Goal: Task Accomplishment & Management: Use online tool/utility

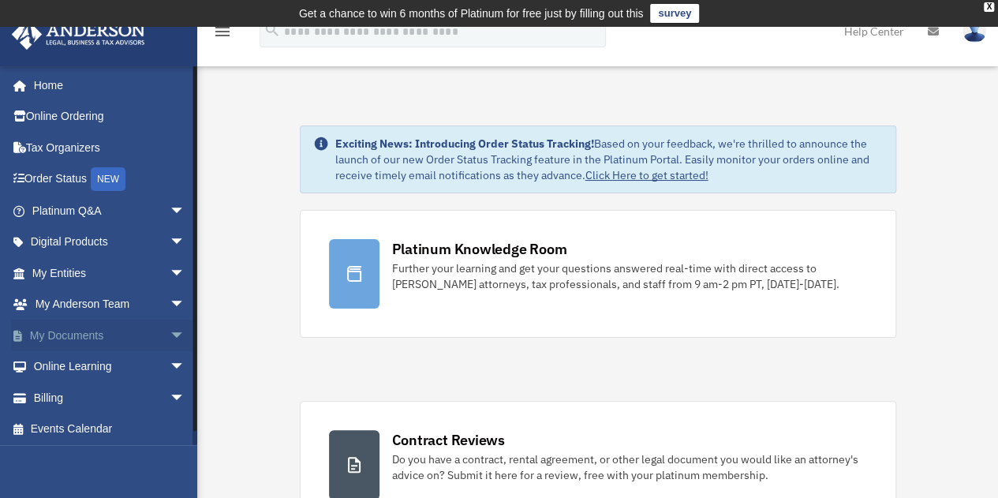
click at [172, 334] on span "arrow_drop_down" at bounding box center [186, 336] width 32 height 32
click at [66, 368] on link "Box" at bounding box center [115, 367] width 187 height 32
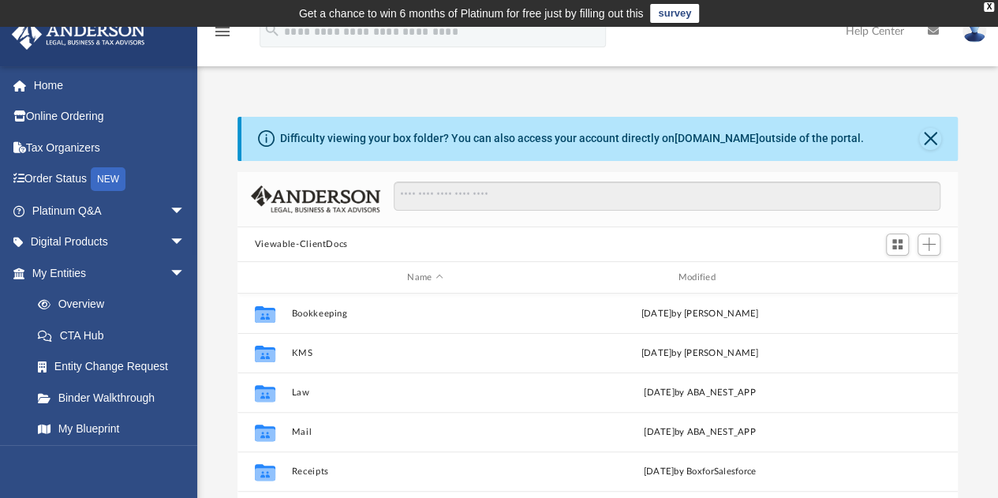
scroll to position [289, 0]
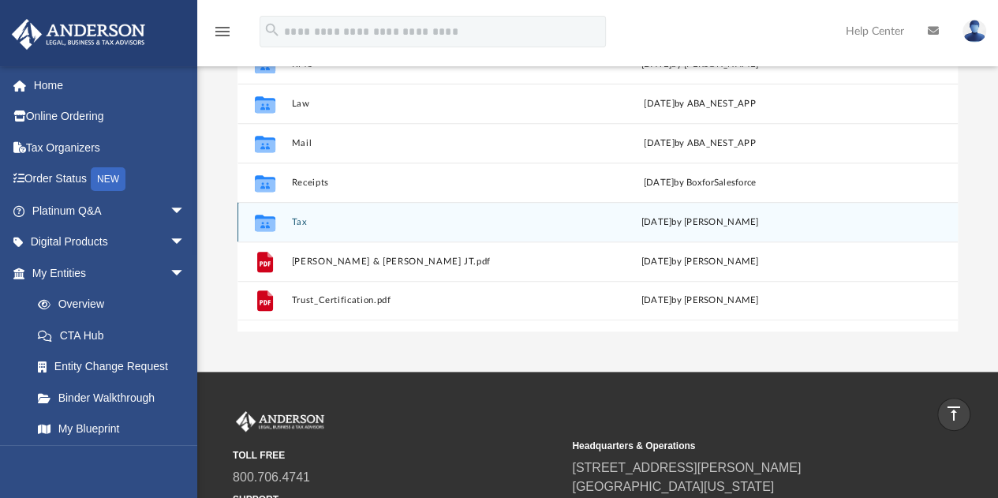
click at [303, 218] on button "Tax" at bounding box center [424, 222] width 267 height 10
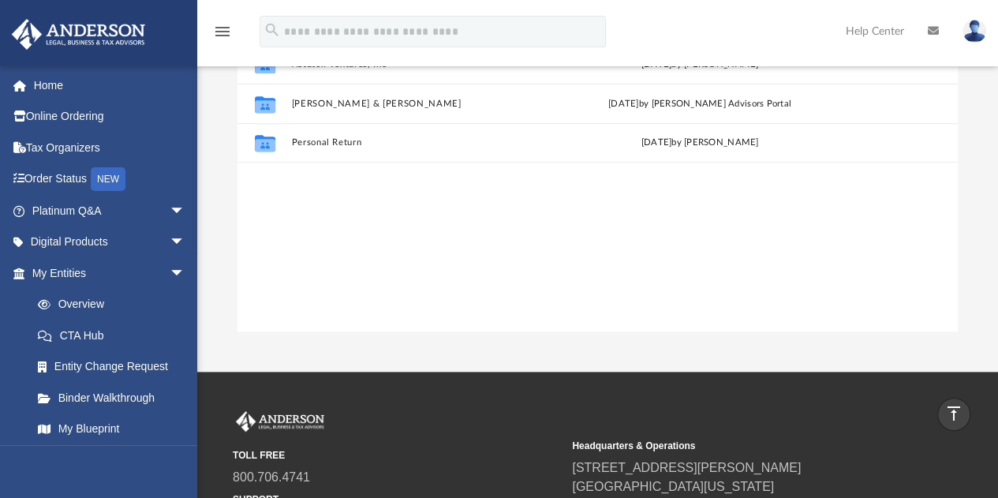
scroll to position [0, 0]
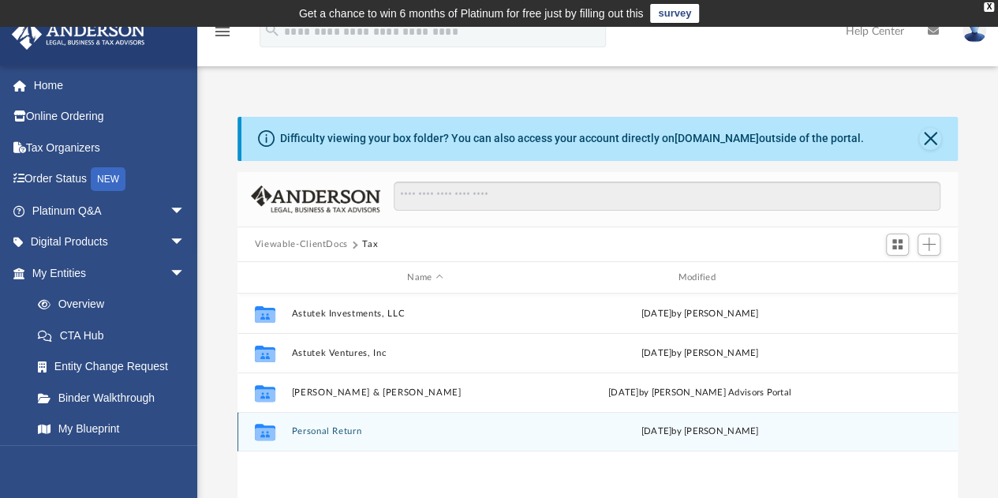
click at [318, 430] on button "Personal Return" at bounding box center [424, 432] width 267 height 10
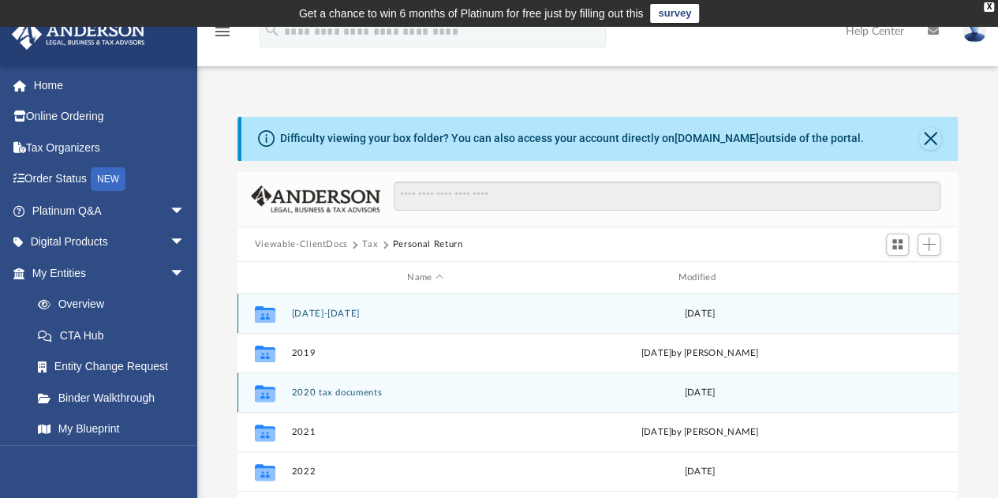
scroll to position [289, 0]
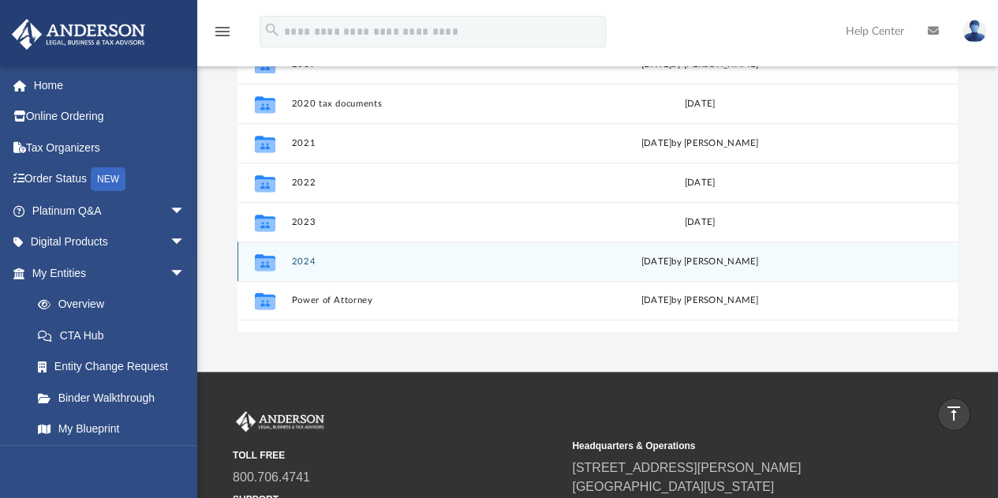
click at [304, 263] on button "2024" at bounding box center [424, 261] width 267 height 10
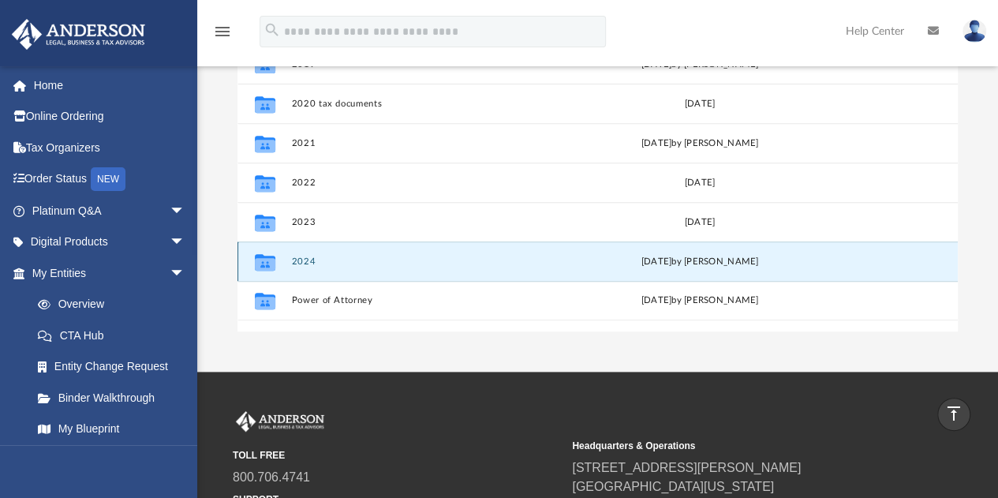
click at [300, 260] on button "2024" at bounding box center [424, 261] width 267 height 10
click at [264, 260] on icon "grid" at bounding box center [265, 264] width 21 height 13
click at [298, 259] on button "2024" at bounding box center [424, 261] width 267 height 10
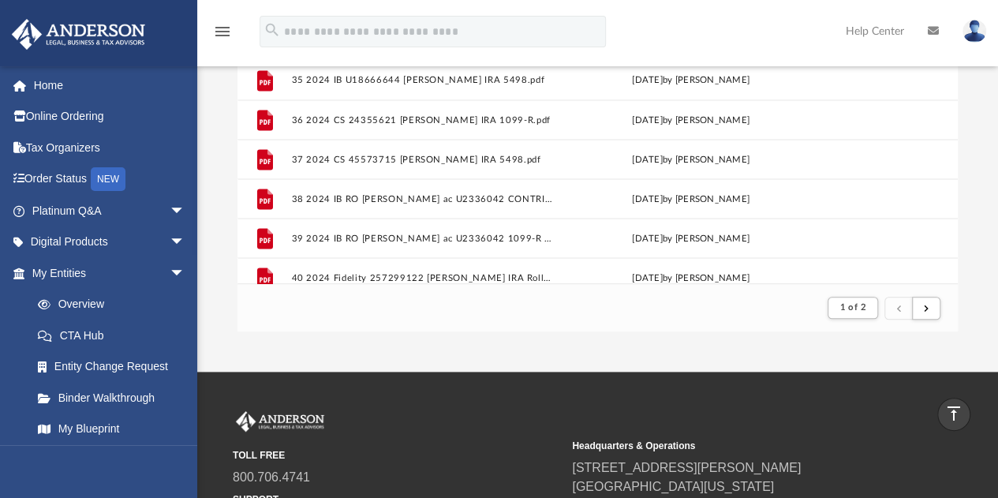
scroll to position [1693, 0]
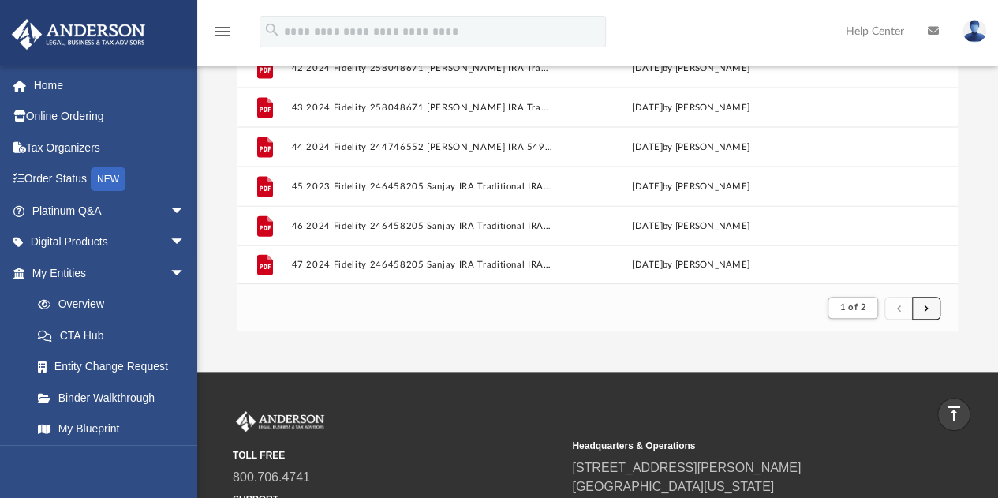
click at [930, 307] on button "submit" at bounding box center [926, 308] width 28 height 23
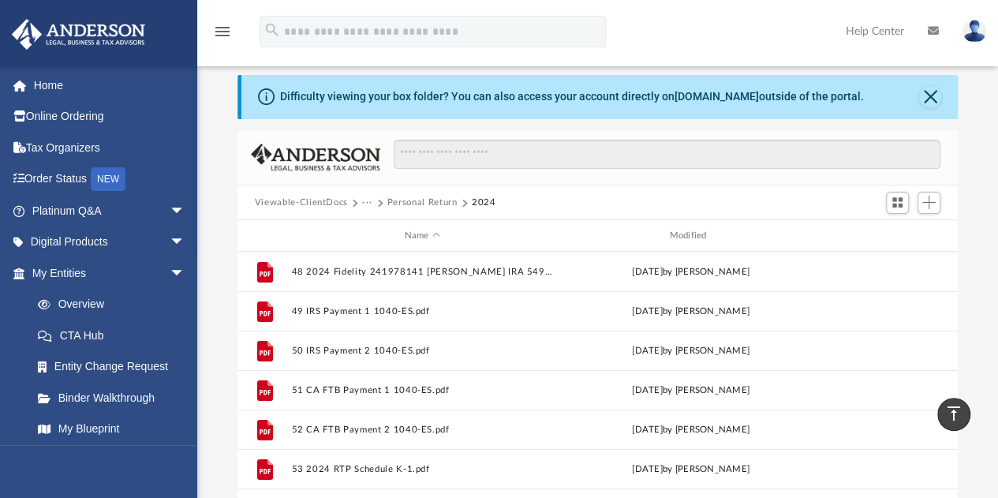
scroll to position [0, 0]
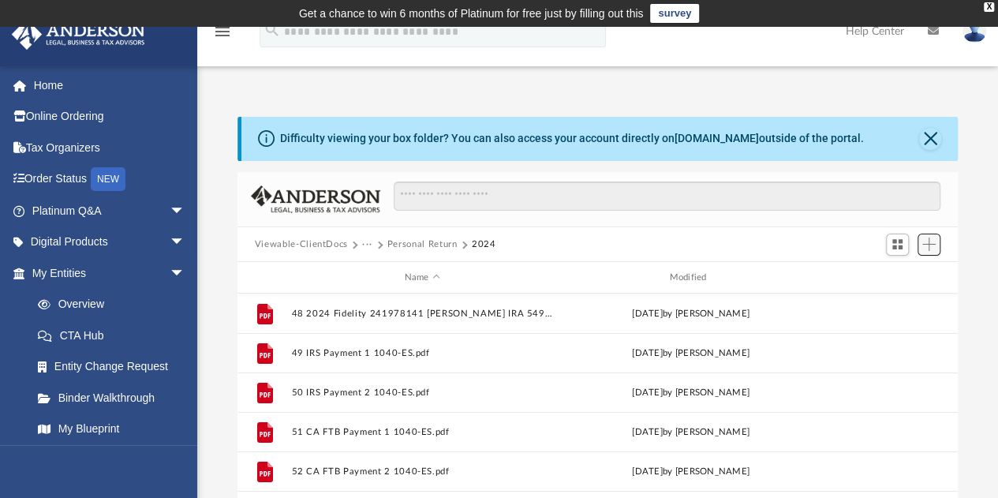
click at [931, 250] on span "Add" at bounding box center [928, 243] width 13 height 13
click at [905, 274] on li "Upload" at bounding box center [906, 275] width 50 height 17
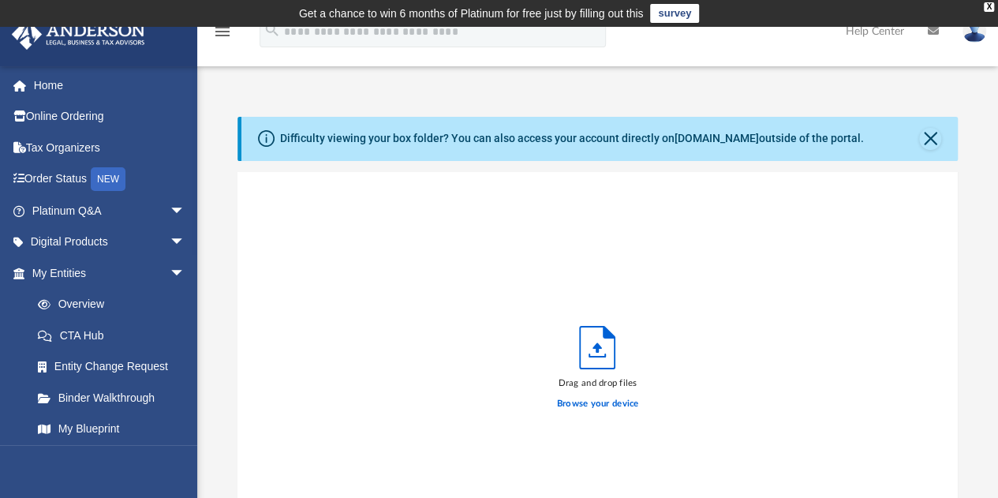
scroll to position [388, 708]
click at [588, 405] on label "Browse your device" at bounding box center [598, 404] width 82 height 14
click at [0, 0] on input "Browse your device" at bounding box center [0, 0] width 0 height 0
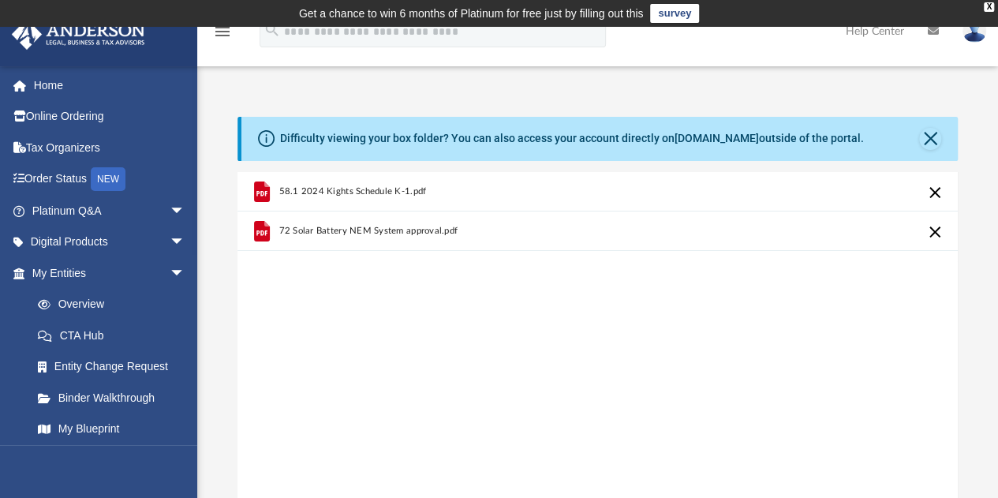
scroll to position [289, 0]
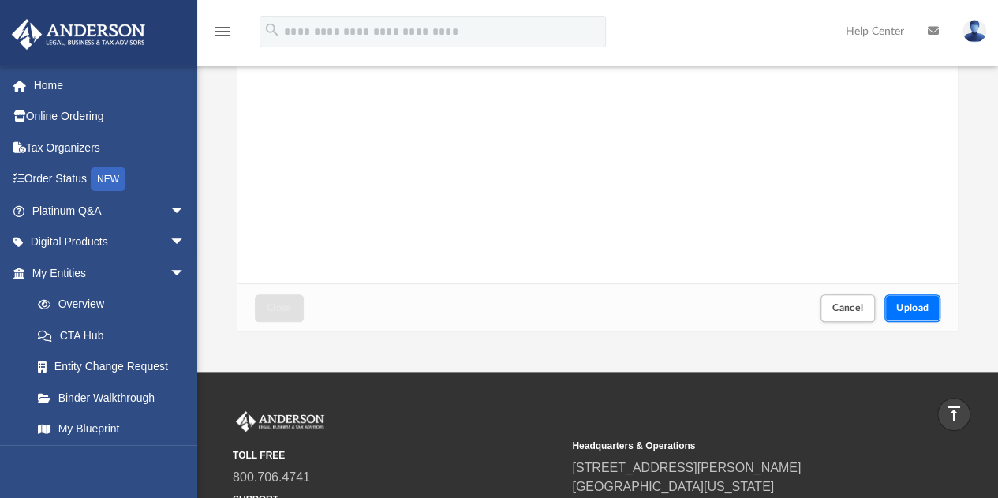
click at [894, 308] on button "Upload" at bounding box center [912, 308] width 57 height 28
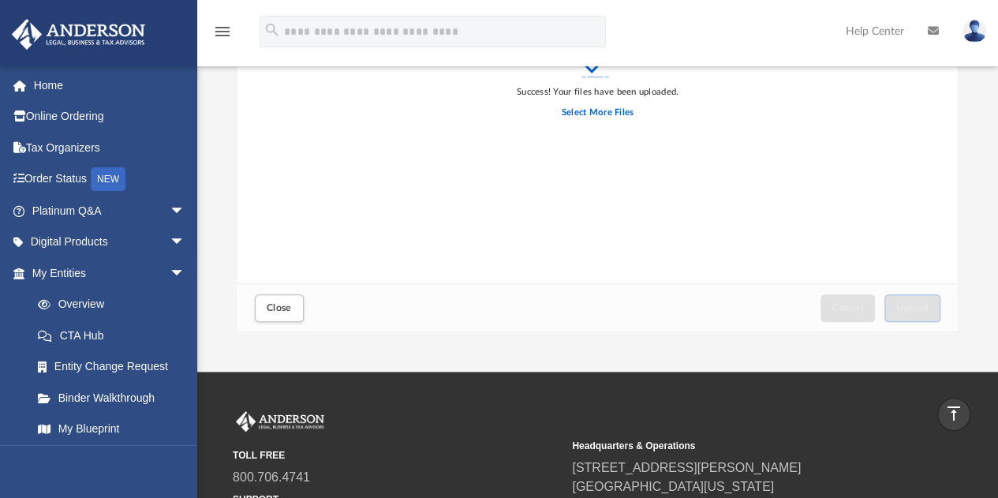
scroll to position [0, 0]
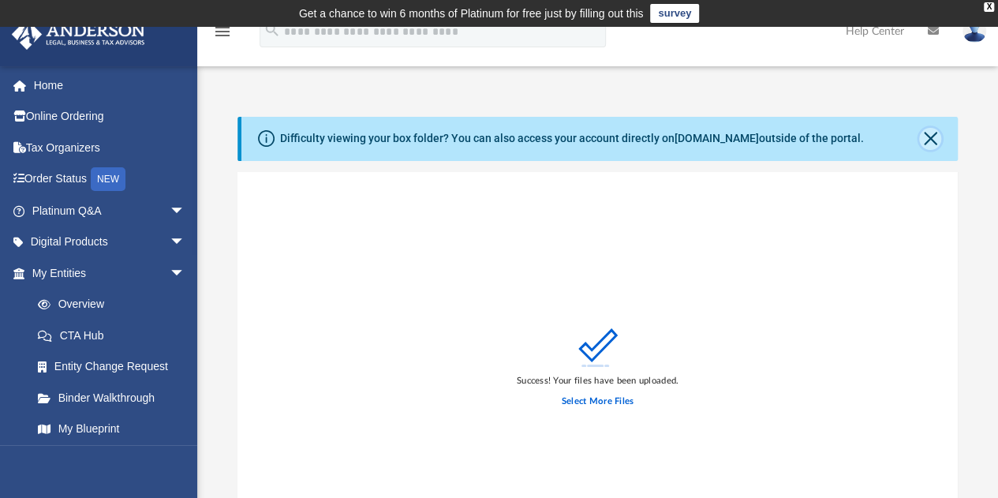
click at [934, 138] on button "Close" at bounding box center [930, 139] width 22 height 22
